Goal: Information Seeking & Learning: Learn about a topic

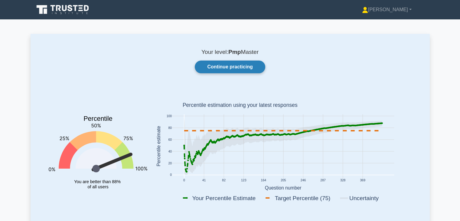
click at [225, 63] on link "Continue practicing" at bounding box center [230, 67] width 70 height 13
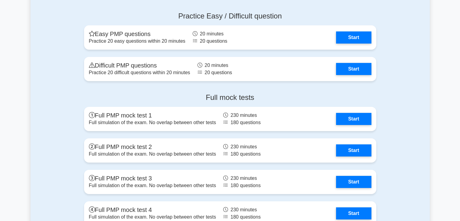
scroll to position [1987, 0]
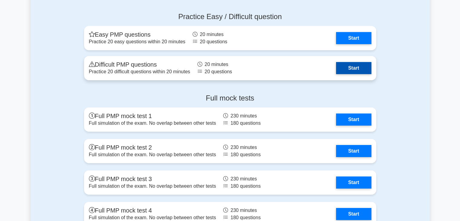
click at [361, 70] on link "Start" at bounding box center [353, 68] width 35 height 12
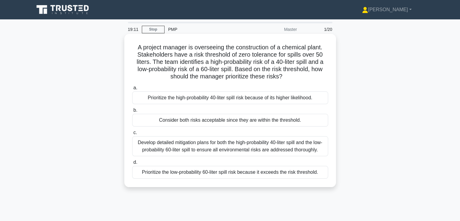
click at [255, 152] on div "Develop detailed mitigation plans for both the high-probability 40-liter spill …" at bounding box center [230, 146] width 196 height 20
click at [132, 135] on input "c. Develop detailed mitigation plans for both the high-probability 40-liter spi…" at bounding box center [132, 133] width 0 height 4
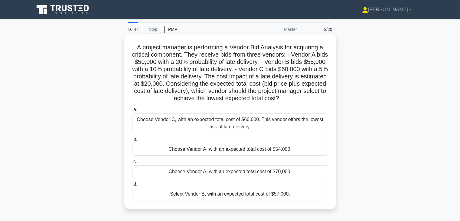
click at [283, 152] on div "Choose Vendor A, with an expected total cost of $54,000." at bounding box center [230, 149] width 196 height 13
click at [132, 141] on input "b. Choose Vendor A, with an expected total cost of $54,000." at bounding box center [132, 139] width 0 height 4
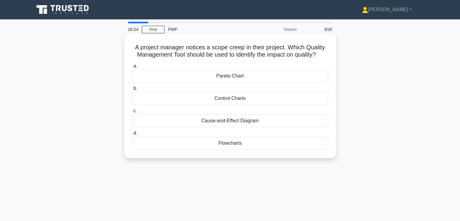
click at [264, 116] on div "Cause-and-Effect Diagram" at bounding box center [230, 120] width 196 height 13
click at [132, 113] on input "c. Cause-and-Effect Diagram" at bounding box center [132, 111] width 0 height 4
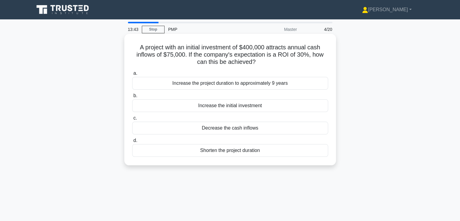
click at [208, 87] on div "Increase the project duration to approximately 9 years" at bounding box center [230, 83] width 196 height 13
click at [132, 75] on input "a. Increase the project duration to approximately 9 years" at bounding box center [132, 73] width 0 height 4
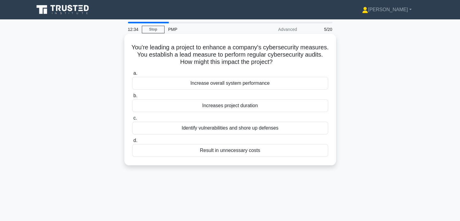
click at [237, 128] on div "Identify vulnerabilities and shore up defenses" at bounding box center [230, 128] width 196 height 13
click at [132, 120] on input "c. Identify vulnerabilities and shore up defenses" at bounding box center [132, 118] width 0 height 4
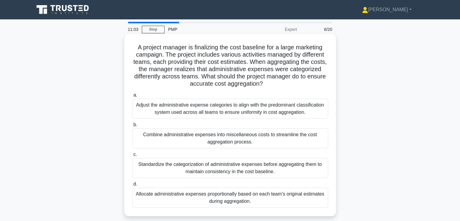
click at [234, 170] on div "Standardize the categorization of administrative expenses before aggregating th…" at bounding box center [230, 168] width 196 height 20
click at [132, 156] on input "c. Standardize the categorization of administrative expenses before aggregating…" at bounding box center [132, 155] width 0 height 4
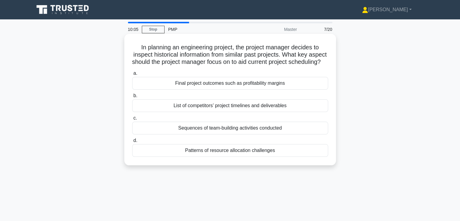
click at [248, 112] on div "List of competitors’ project timelines and deliverables" at bounding box center [230, 105] width 196 height 13
click at [132, 98] on input "b. List of competitors’ project timelines and deliverables" at bounding box center [132, 96] width 0 height 4
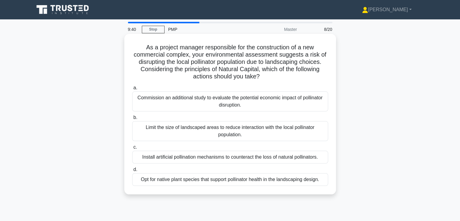
click at [237, 160] on div "Install artificial pollination mechanisms to counteract the loss of natural pol…" at bounding box center [230, 157] width 196 height 13
click at [132, 149] on input "c. Install artificial pollination mechanisms to counteract the loss of natural …" at bounding box center [132, 147] width 0 height 4
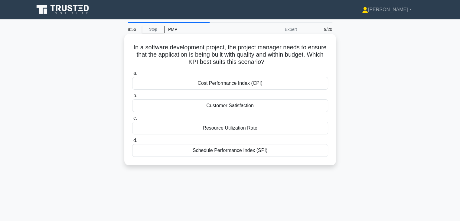
click at [241, 106] on div "Customer Satisfaction" at bounding box center [230, 105] width 196 height 13
click at [132, 98] on input "b. Customer Satisfaction" at bounding box center [132, 96] width 0 height 4
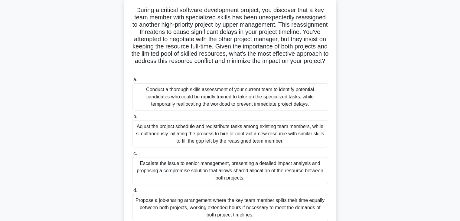
scroll to position [42, 0]
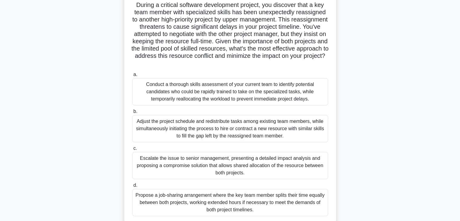
click at [246, 94] on div "Conduct a thorough skills assessment of your current team to identify potential…" at bounding box center [230, 91] width 196 height 27
click at [132, 77] on input "a. Conduct a thorough skills assessment of your current team to identify potent…" at bounding box center [132, 75] width 0 height 4
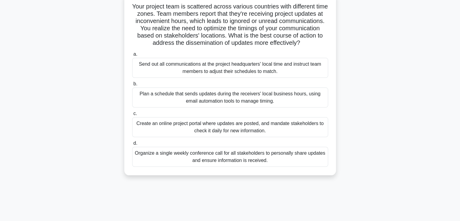
scroll to position [0, 0]
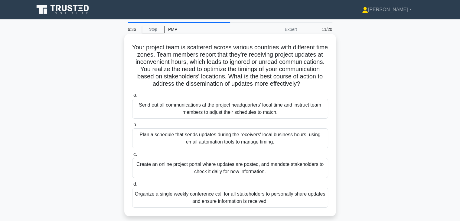
click at [223, 208] on div "Organize a single weekly conference call for all stakeholders to personally sha…" at bounding box center [230, 198] width 196 height 20
click at [132, 186] on input "d. Organize a single weekly conference call for all stakeholders to personally …" at bounding box center [132, 184] width 0 height 4
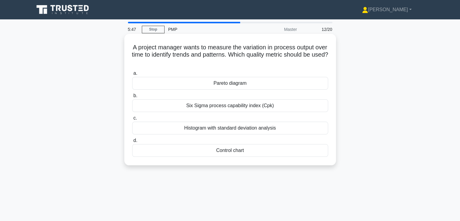
click at [231, 104] on div "Six Sigma process capability index (Cpk)" at bounding box center [230, 105] width 196 height 13
click at [132, 98] on input "b. Six Sigma process capability index (Cpk)" at bounding box center [132, 96] width 0 height 4
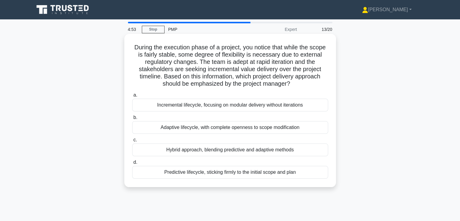
click at [244, 126] on div "Adaptive lifecycle, with complete openness to scope modification" at bounding box center [230, 127] width 196 height 13
click at [132, 120] on input "b. Adaptive lifecycle, with complete openness to scope modification" at bounding box center [132, 118] width 0 height 4
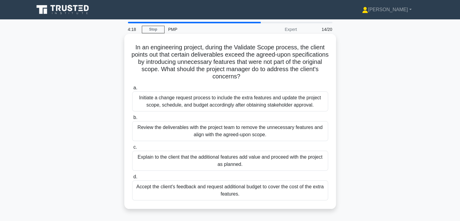
click at [241, 129] on div "Review the deliverables with the project team to remove the unnecessary feature…" at bounding box center [230, 131] width 196 height 20
click at [132, 120] on input "b. Review the deliverables with the project team to remove the unnecessary feat…" at bounding box center [132, 118] width 0 height 4
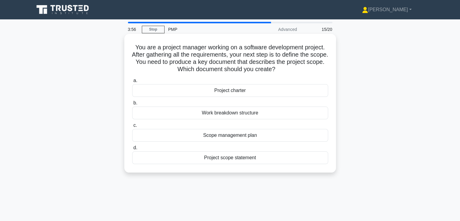
click at [240, 157] on div "Project scope statement" at bounding box center [230, 157] width 196 height 13
click at [132, 150] on input "d. Project scope statement" at bounding box center [132, 148] width 0 height 4
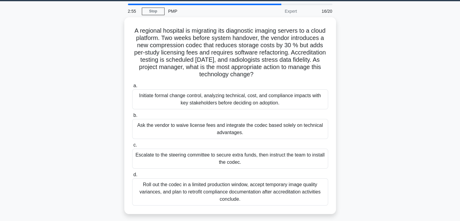
scroll to position [16, 0]
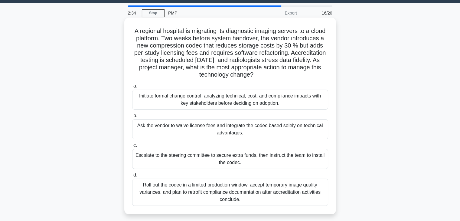
click at [259, 98] on div "Initiate formal change control, analyzing technical, cost, and compliance impac…" at bounding box center [230, 100] width 196 height 20
click at [132, 88] on input "a. Initiate formal change control, analyzing technical, cost, and compliance im…" at bounding box center [132, 86] width 0 height 4
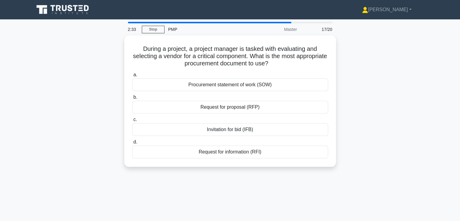
scroll to position [0, 0]
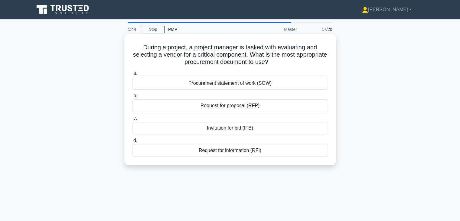
click at [258, 111] on div "Request for proposal (RFP)" at bounding box center [230, 105] width 196 height 13
click at [132, 98] on input "b. Request for proposal (RFP)" at bounding box center [132, 96] width 0 height 4
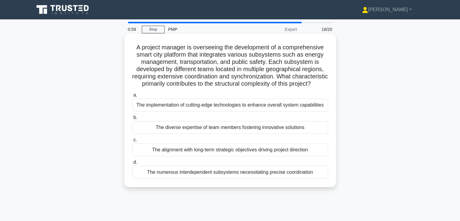
click at [258, 111] on div "The implementation of cutting-edge technologies to enhance overall system capab…" at bounding box center [230, 105] width 196 height 13
click at [132, 97] on input "a. The implementation of cutting-edge technologies to enhance overall system ca…" at bounding box center [132, 95] width 0 height 4
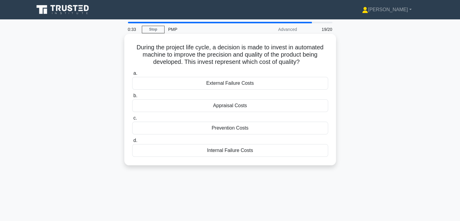
click at [258, 105] on div "Appraisal Costs" at bounding box center [230, 105] width 196 height 13
click at [132, 98] on input "b. Appraisal Costs" at bounding box center [132, 96] width 0 height 4
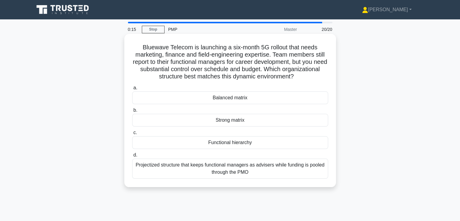
click at [257, 121] on div "Strong matrix" at bounding box center [230, 120] width 196 height 13
click at [132, 112] on input "b. Strong matrix" at bounding box center [132, 110] width 0 height 4
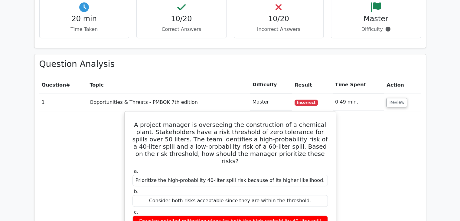
scroll to position [350, 0]
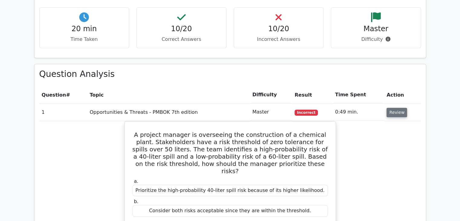
click at [401, 111] on button "Review" at bounding box center [397, 112] width 21 height 9
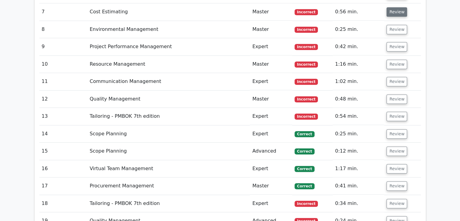
scroll to position [483, 0]
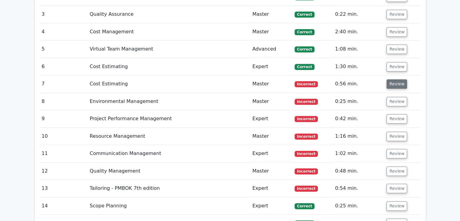
click at [398, 80] on button "Review" at bounding box center [397, 83] width 21 height 9
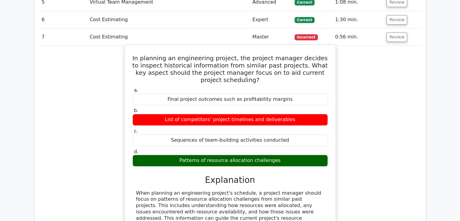
scroll to position [529, 0]
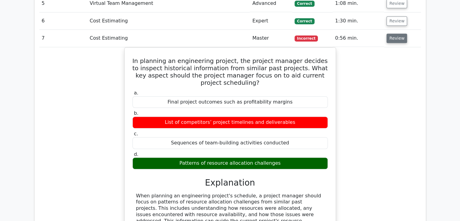
click at [392, 41] on button "Review" at bounding box center [397, 38] width 21 height 9
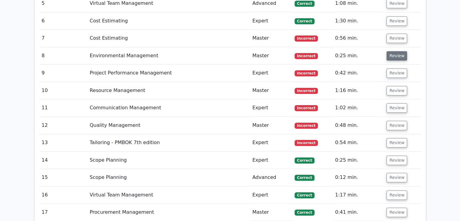
click at [398, 56] on button "Review" at bounding box center [397, 55] width 21 height 9
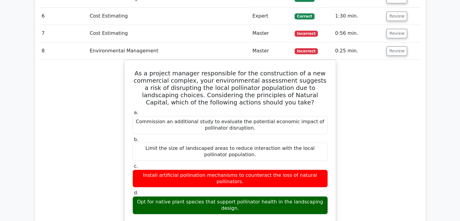
scroll to position [533, 0]
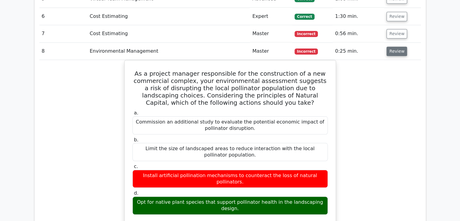
click at [394, 52] on button "Review" at bounding box center [397, 51] width 21 height 9
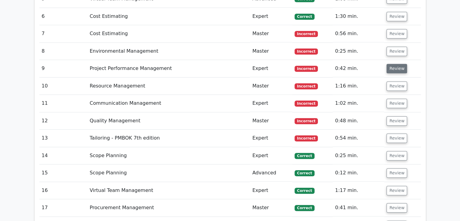
click at [396, 68] on button "Review" at bounding box center [397, 68] width 21 height 9
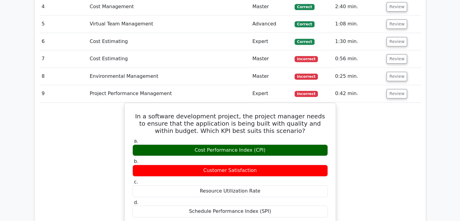
scroll to position [508, 0]
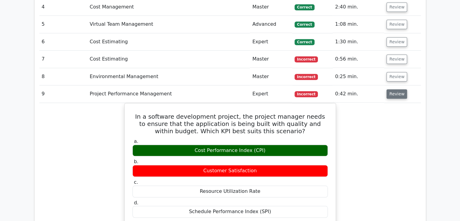
click at [403, 94] on button "Review" at bounding box center [397, 93] width 21 height 9
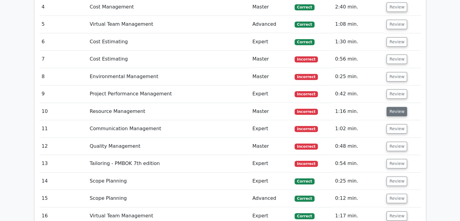
click at [399, 113] on button "Review" at bounding box center [397, 111] width 21 height 9
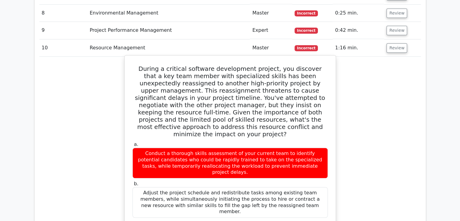
scroll to position [570, 0]
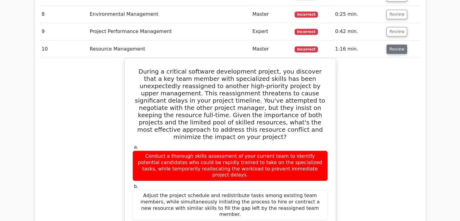
click at [391, 46] on button "Review" at bounding box center [397, 48] width 21 height 9
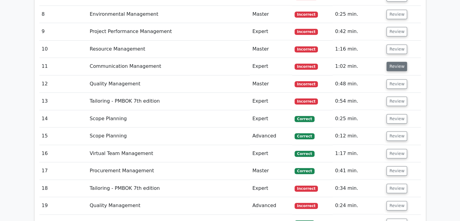
click at [394, 63] on button "Review" at bounding box center [397, 66] width 21 height 9
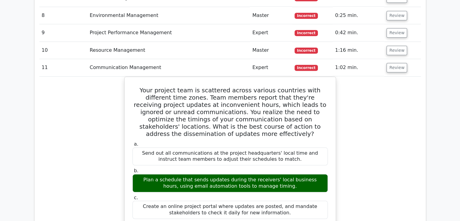
scroll to position [567, 0]
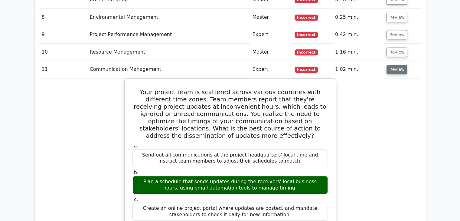
click at [396, 70] on button "Review" at bounding box center [397, 69] width 21 height 9
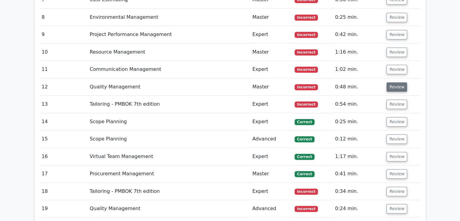
click at [395, 84] on button "Review" at bounding box center [397, 86] width 21 height 9
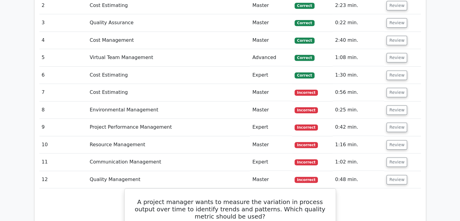
scroll to position [474, 0]
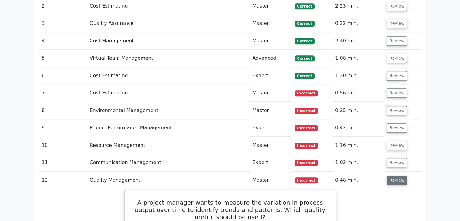
click at [388, 176] on button "Review" at bounding box center [397, 180] width 21 height 9
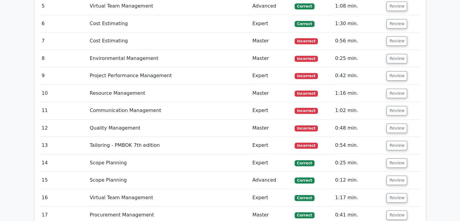
scroll to position [536, 0]
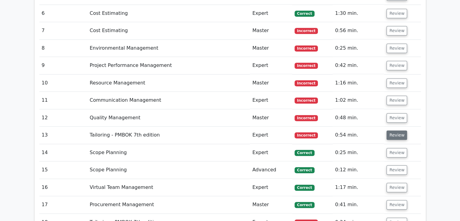
click at [395, 130] on button "Review" at bounding box center [397, 134] width 21 height 9
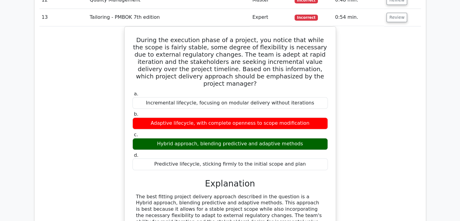
scroll to position [655, 0]
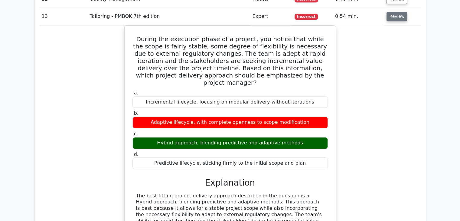
click at [396, 14] on button "Review" at bounding box center [397, 16] width 21 height 9
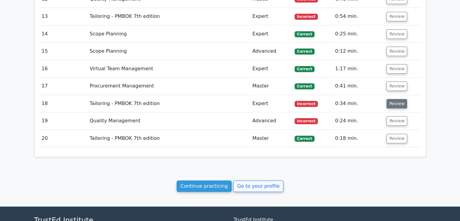
click at [403, 100] on button "Review" at bounding box center [397, 103] width 21 height 9
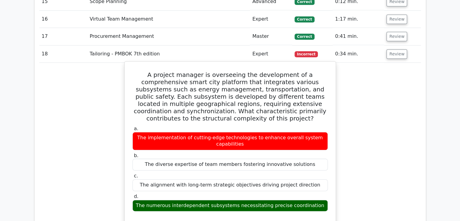
scroll to position [672, 0]
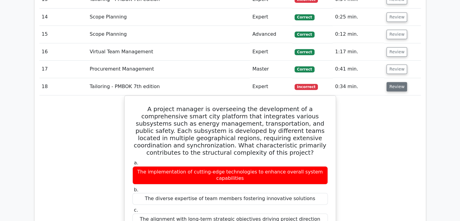
click at [395, 87] on button "Review" at bounding box center [397, 86] width 21 height 9
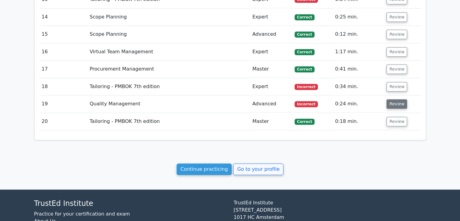
click at [395, 103] on button "Review" at bounding box center [397, 103] width 21 height 9
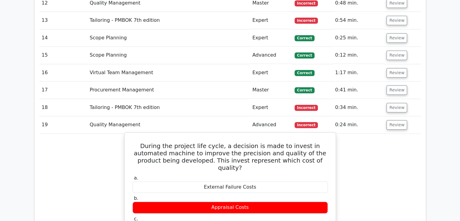
scroll to position [649, 0]
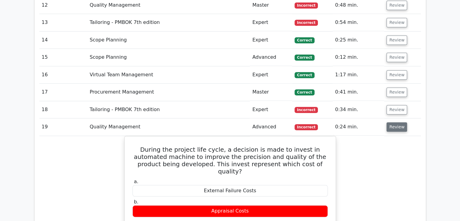
click at [398, 126] on button "Review" at bounding box center [397, 126] width 21 height 9
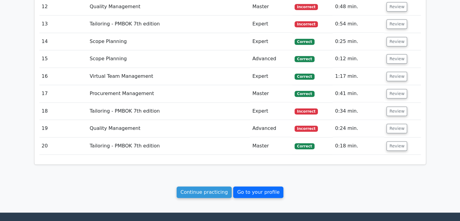
click at [273, 189] on link "Go to your profile" at bounding box center [258, 191] width 50 height 11
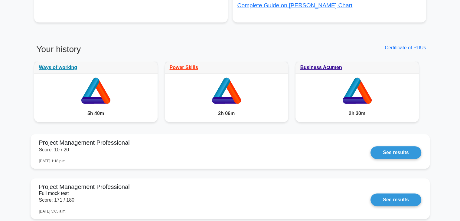
scroll to position [325, 0]
